Goal: Navigation & Orientation: Find specific page/section

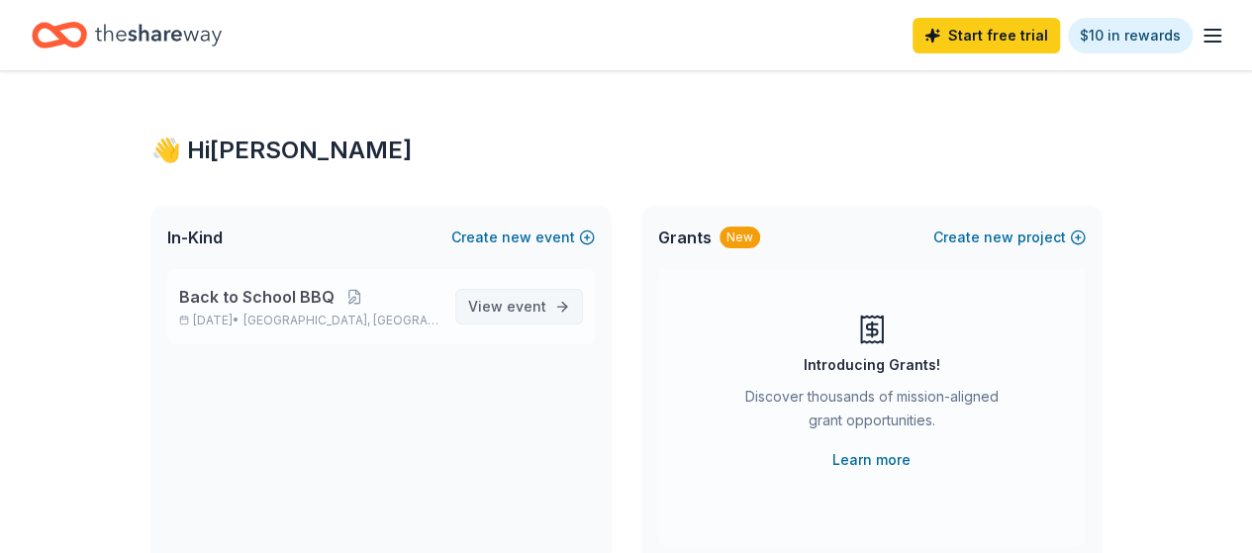
click at [536, 310] on span "event" at bounding box center [527, 306] width 40 height 17
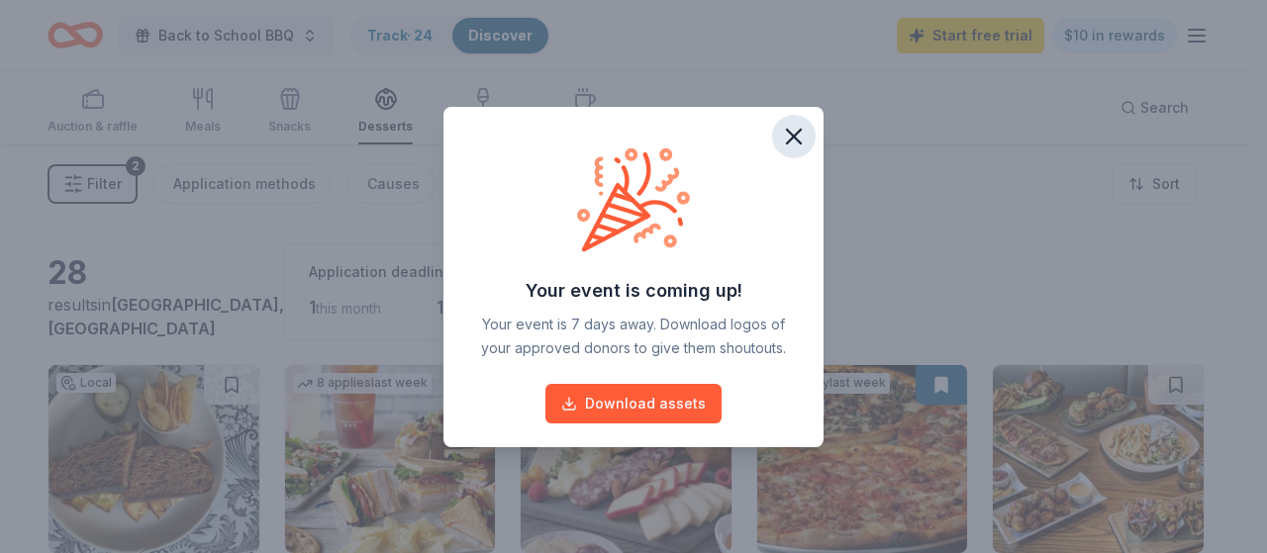
click at [792, 132] on icon "button" at bounding box center [794, 137] width 28 height 28
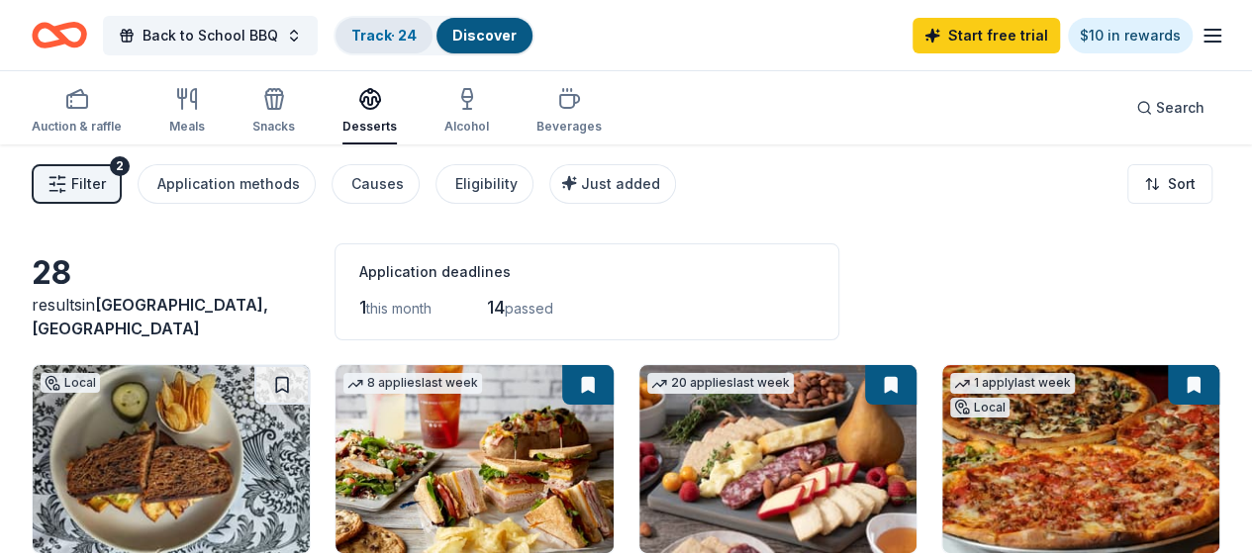
click at [392, 43] on div "Track · 24" at bounding box center [384, 36] width 97 height 36
click at [482, 35] on link "Discover" at bounding box center [484, 35] width 64 height 17
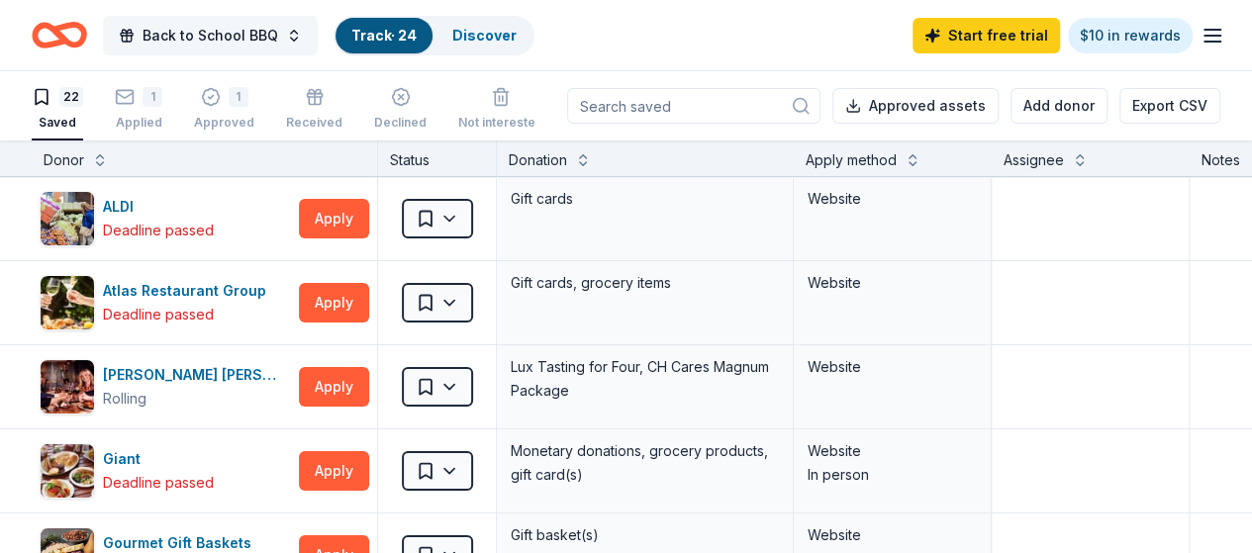
click at [230, 33] on span "Back to School BBQ" at bounding box center [211, 36] width 136 height 24
